Goal: Information Seeking & Learning: Learn about a topic

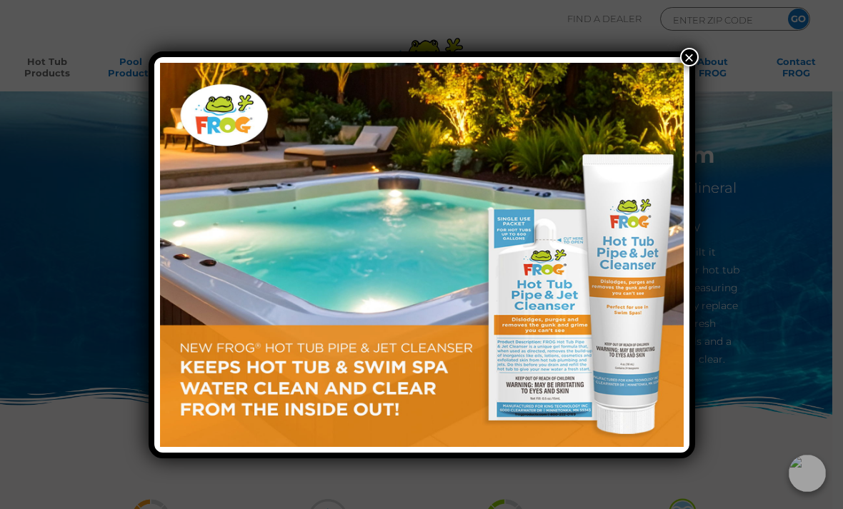
click at [691, 64] on button "×" at bounding box center [689, 57] width 19 height 19
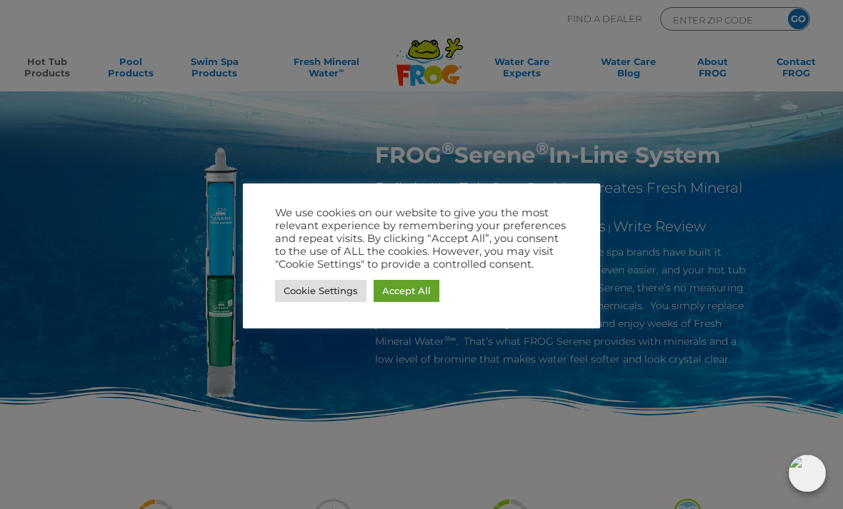
click at [314, 294] on link "Cookie Settings" at bounding box center [320, 291] width 91 height 22
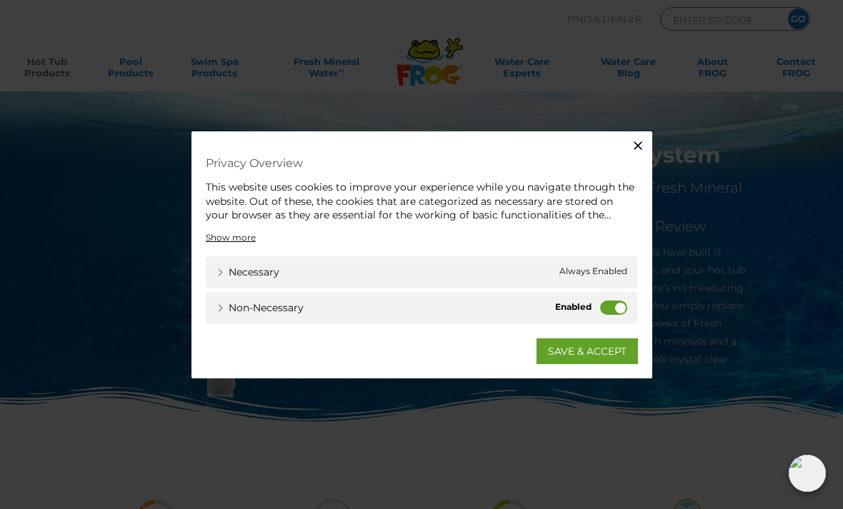
click at [612, 306] on label "Non-necessary" at bounding box center [613, 307] width 27 height 14
click at [0, 0] on input "Non-necessary" at bounding box center [0, 0] width 0 height 0
click at [564, 356] on link "SAVE & ACCEPT" at bounding box center [587, 351] width 101 height 26
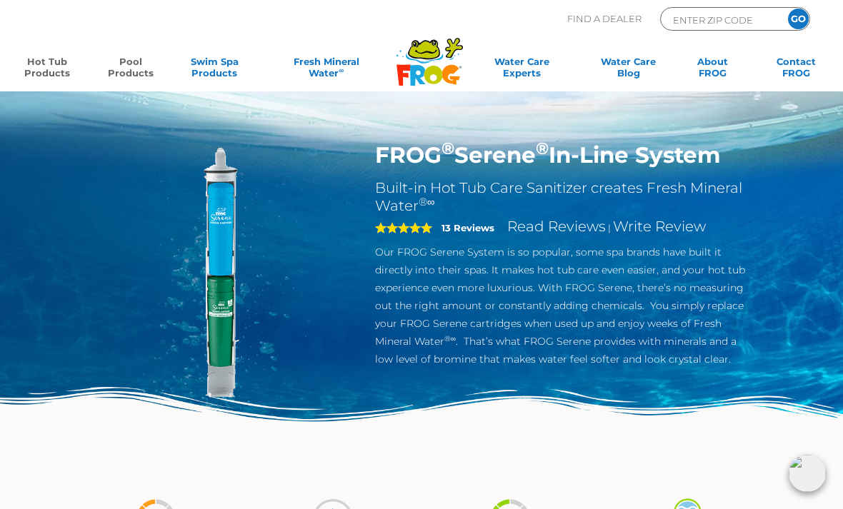
click at [123, 69] on link "Pool Products" at bounding box center [130, 70] width 65 height 29
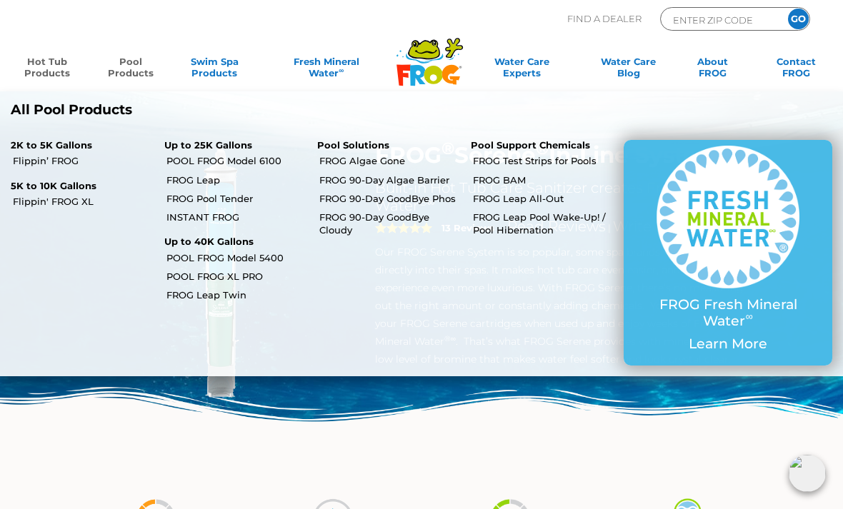
click at [194, 158] on link "POOL FROG Model 6100" at bounding box center [236, 160] width 141 height 13
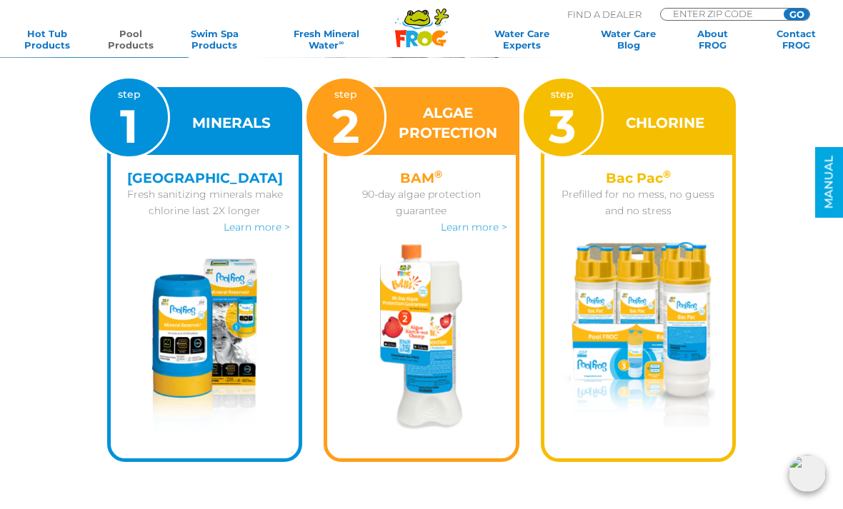
scroll to position [1841, 0]
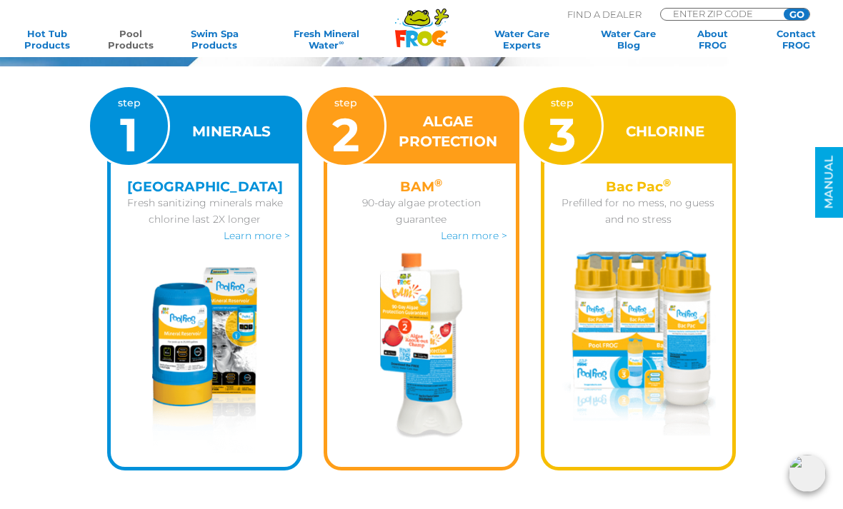
click at [184, 346] on img at bounding box center [204, 360] width 105 height 186
click at [192, 336] on img at bounding box center [204, 360] width 105 height 186
click at [136, 126] on span "1" at bounding box center [129, 134] width 18 height 56
click at [200, 323] on img at bounding box center [204, 360] width 105 height 186
click at [253, 237] on link "Learn more >" at bounding box center [257, 235] width 66 height 13
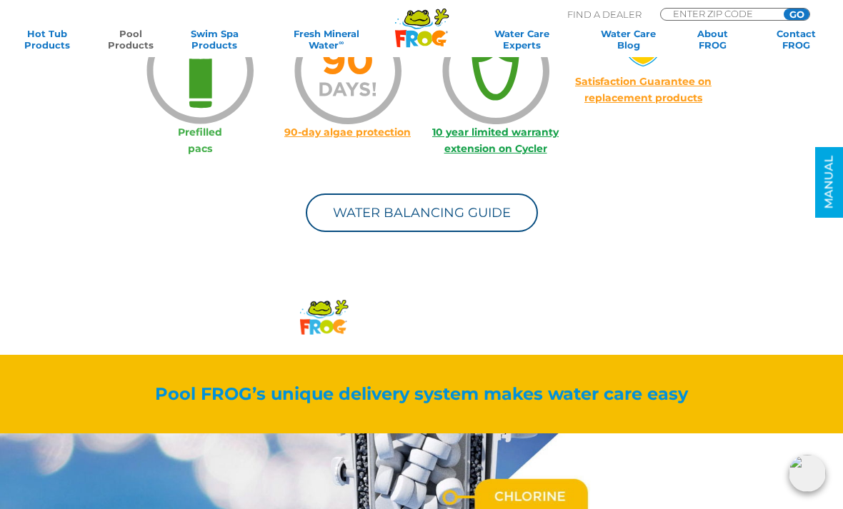
scroll to position [1134, 0]
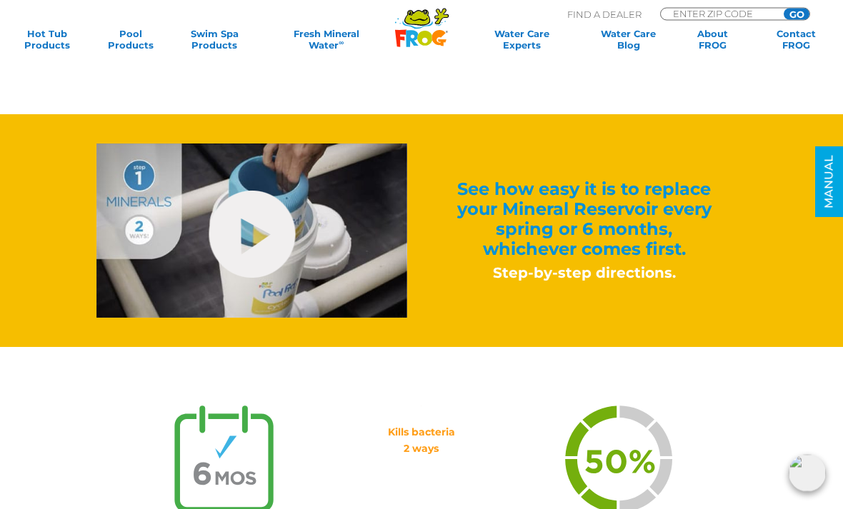
scroll to position [586, 0]
click at [246, 219] on link "hide-me" at bounding box center [252, 234] width 86 height 87
